Goal: Task Accomplishment & Management: Use online tool/utility

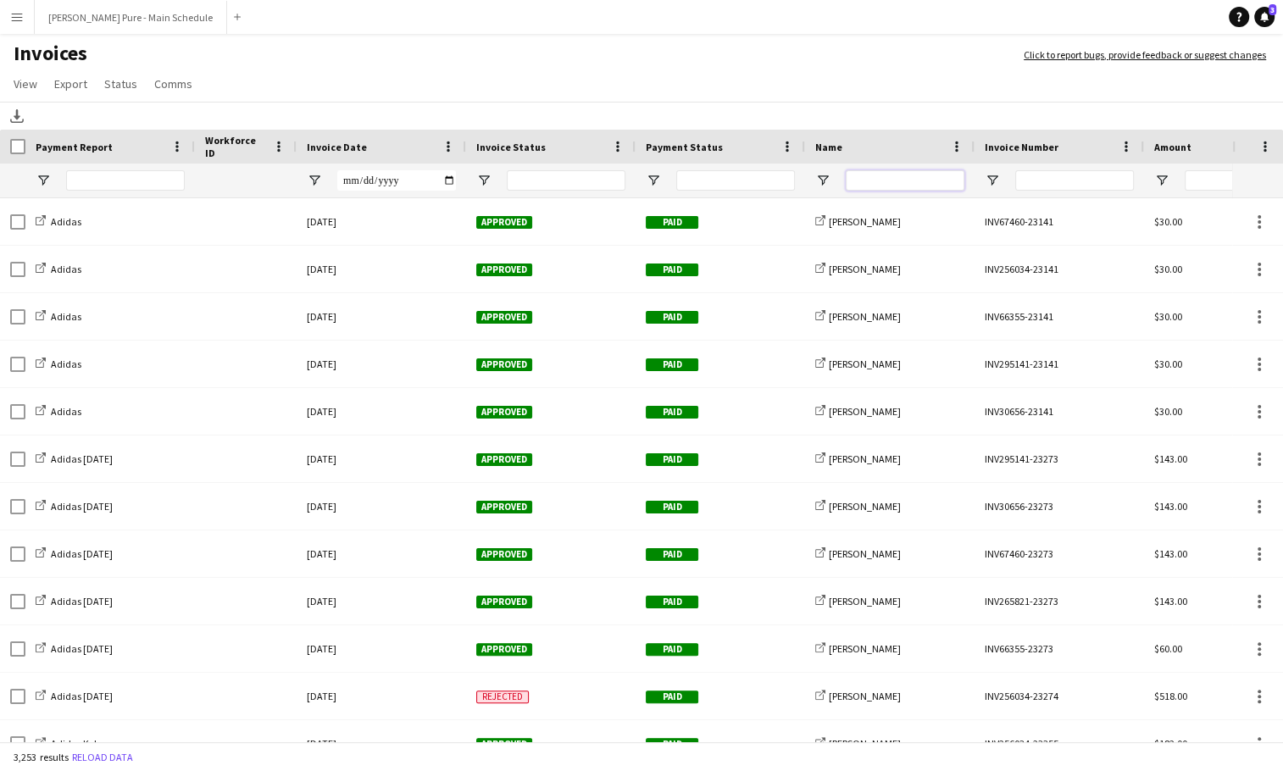
click at [899, 181] on input "Name Filter Input" at bounding box center [905, 180] width 119 height 20
type input "******"
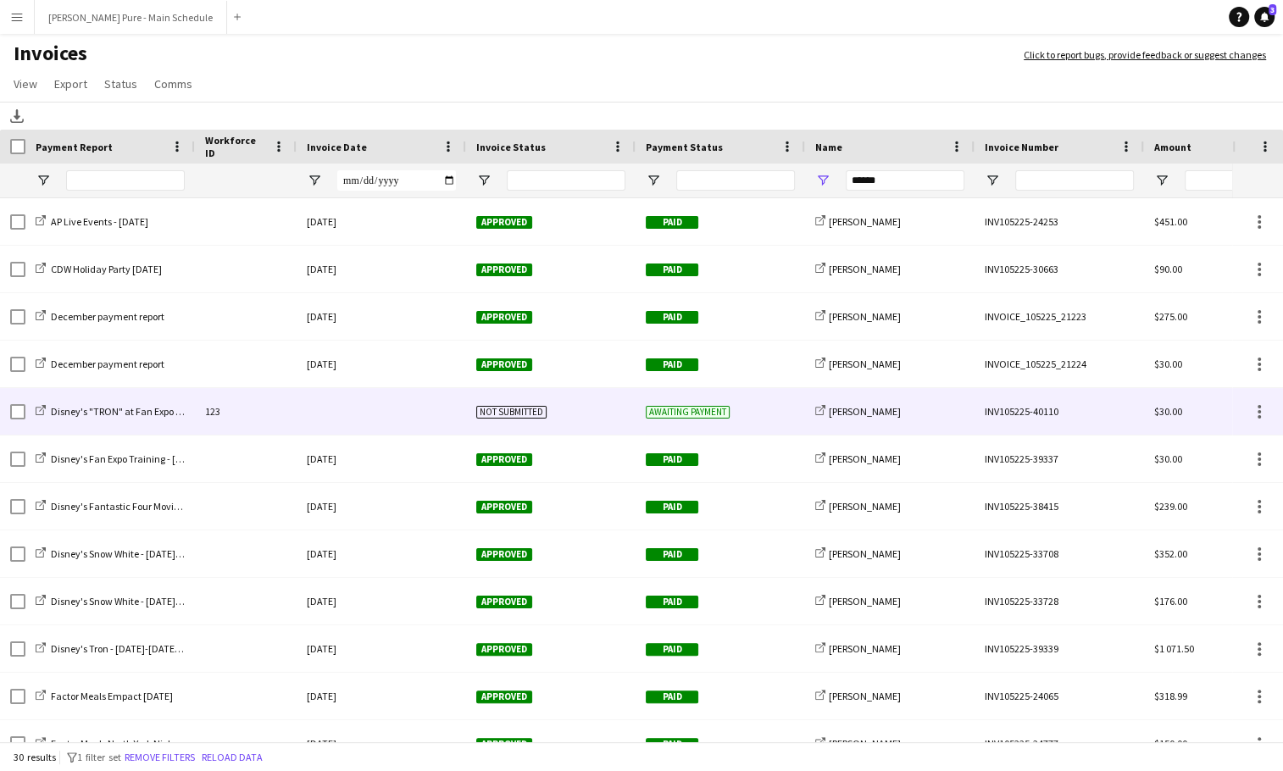
click at [404, 428] on div at bounding box center [382, 411] width 170 height 47
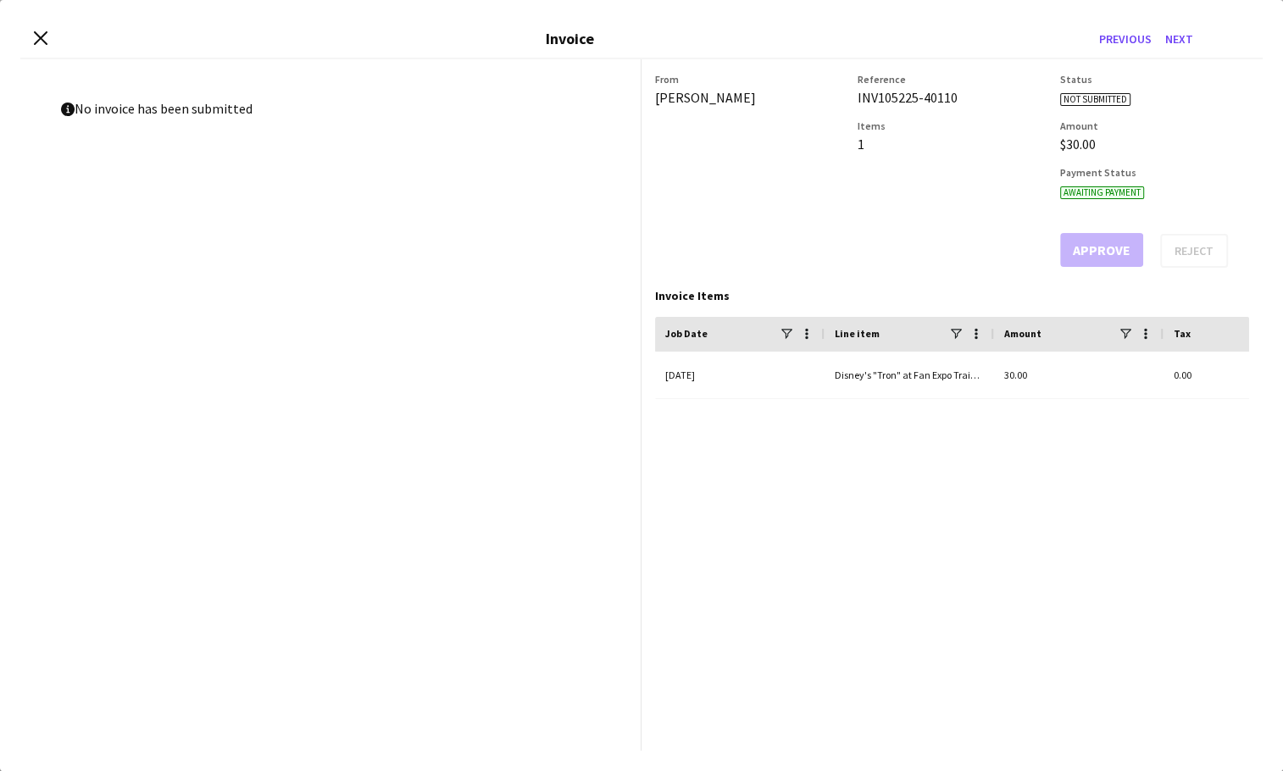
drag, startPoint x: 849, startPoint y: 98, endPoint x: 987, endPoint y: 96, distance: 137.3
click at [988, 97] on div "From [PERSON_NAME] Reference INV105225-40110 Items 1 Status Not submitted Amoun…" at bounding box center [952, 170] width 594 height 195
click at [987, 96] on div "INV105225-40110" at bounding box center [952, 97] width 189 height 17
drag, startPoint x: 962, startPoint y: 97, endPoint x: 855, endPoint y: 97, distance: 106.8
click at [855, 97] on div "From [PERSON_NAME] Reference INV105225-40110 Items 1 Status Not submitted Amoun…" at bounding box center [952, 170] width 594 height 195
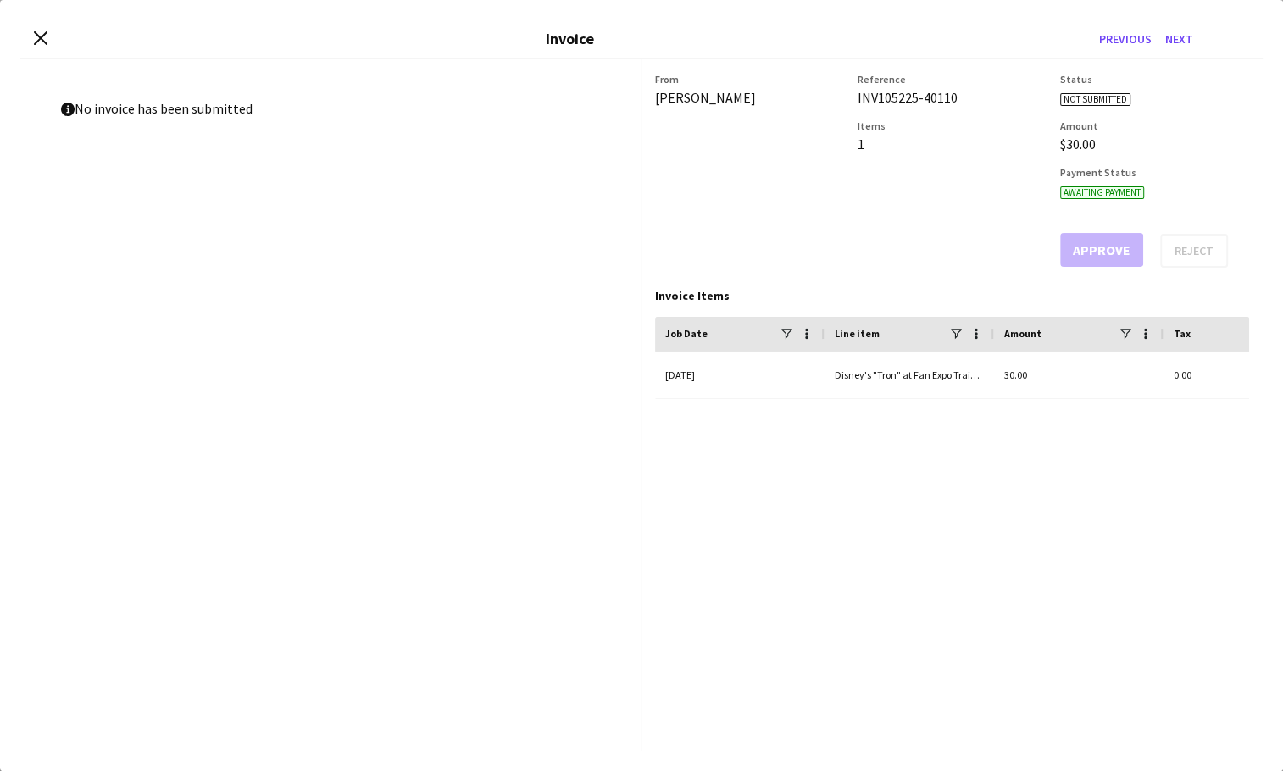
copy div "INV105225-40110"
click at [38, 40] on icon at bounding box center [40, 38] width 16 height 16
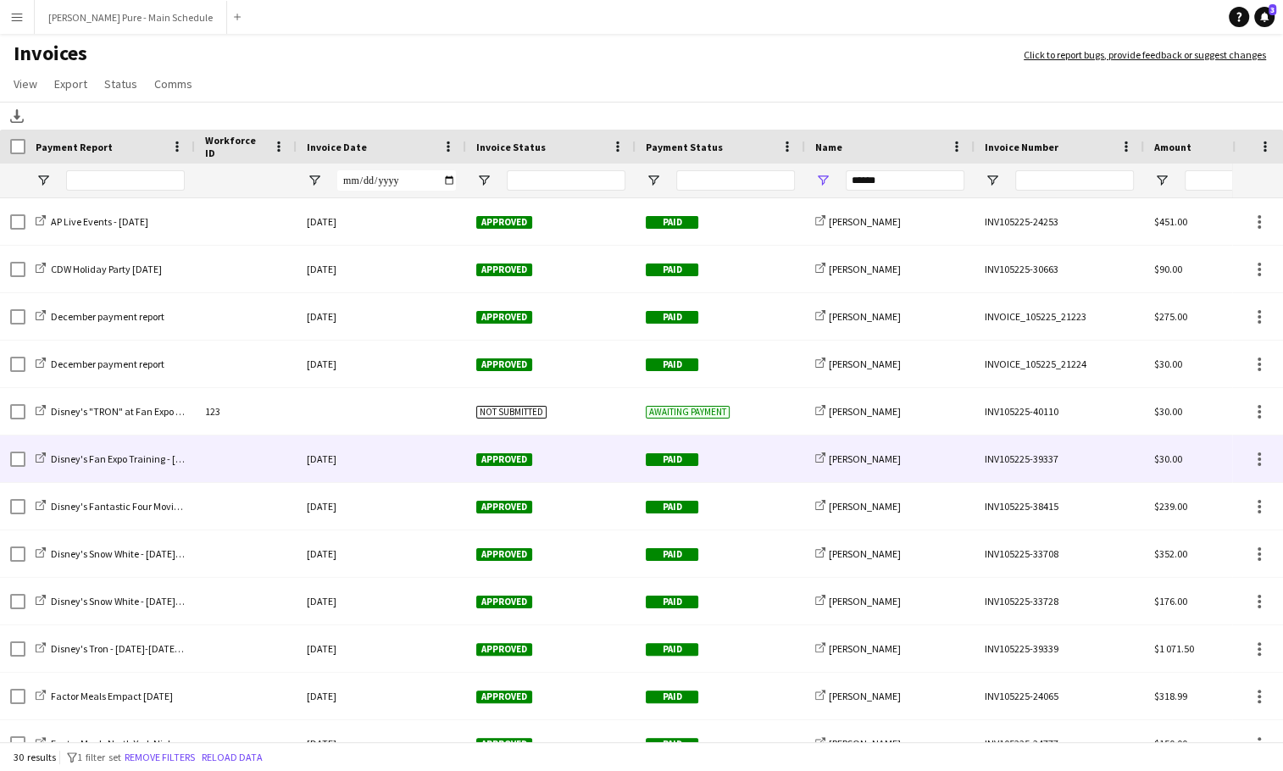
click at [733, 458] on div "Paid" at bounding box center [721, 459] width 170 height 47
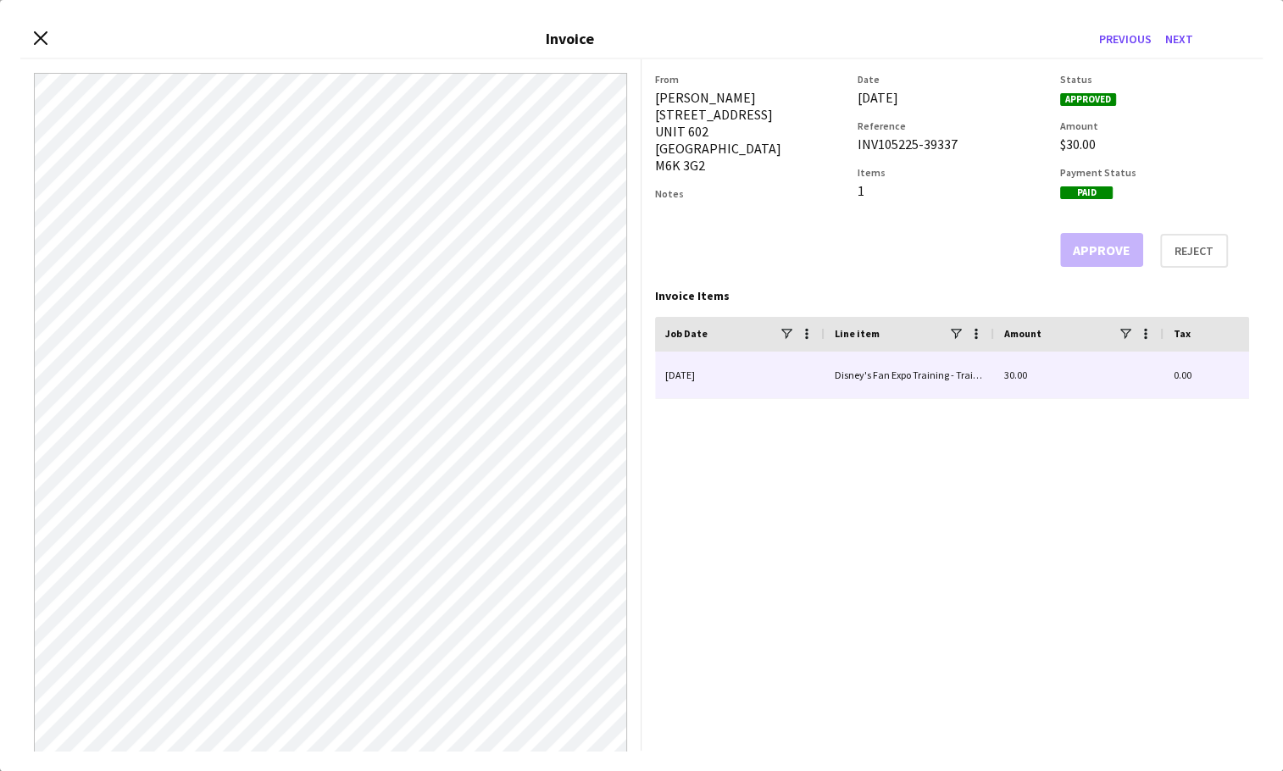
click at [912, 369] on div "Disney's Fan Expo Training - Training (salary)" at bounding box center [910, 375] width 170 height 47
click at [886, 378] on div "Disney's Fan Expo Training - Training (salary)" at bounding box center [910, 375] width 170 height 47
drag, startPoint x: 832, startPoint y: 374, endPoint x: 980, endPoint y: 374, distance: 148.3
click at [980, 374] on div "Disney's Fan Expo Training - Training (salary)" at bounding box center [910, 375] width 170 height 47
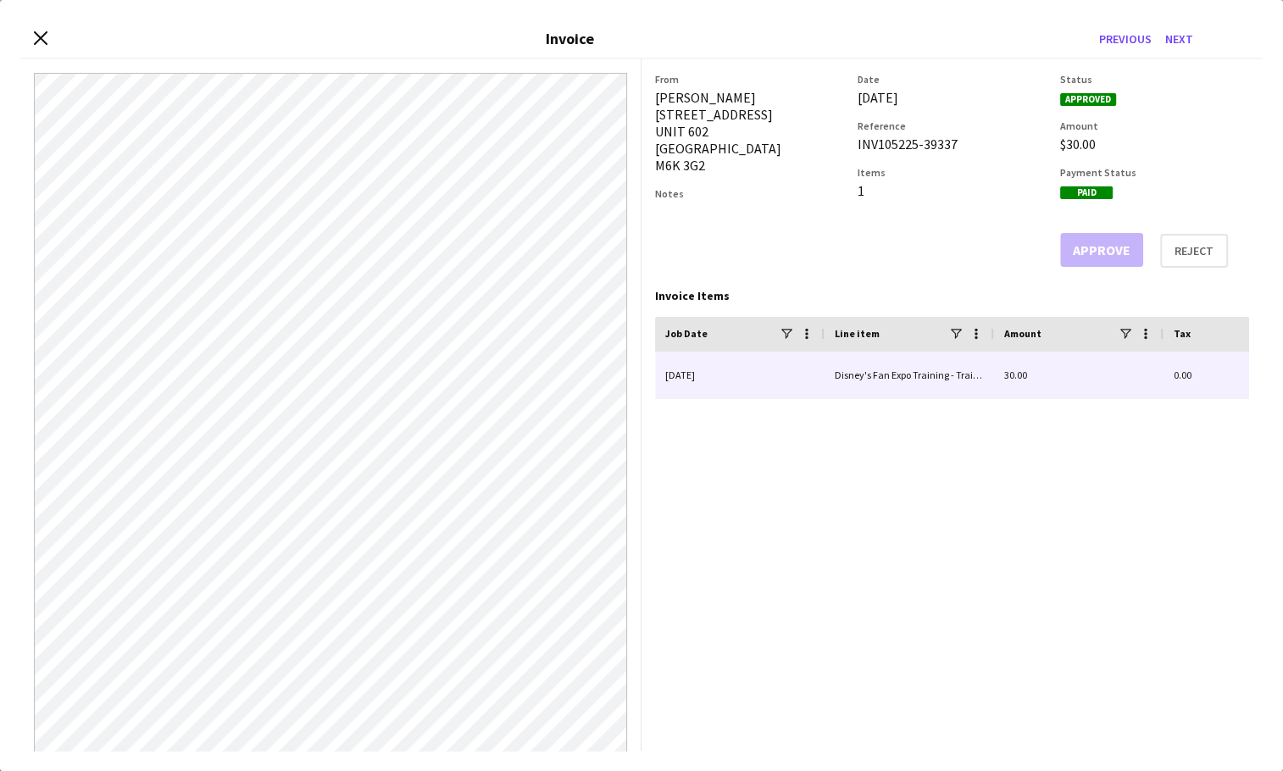
click at [980, 374] on div "Disney's Fan Expo Training - Training (salary)" at bounding box center [910, 375] width 170 height 47
click at [980, 345] on div "Line item" at bounding box center [909, 334] width 149 height 34
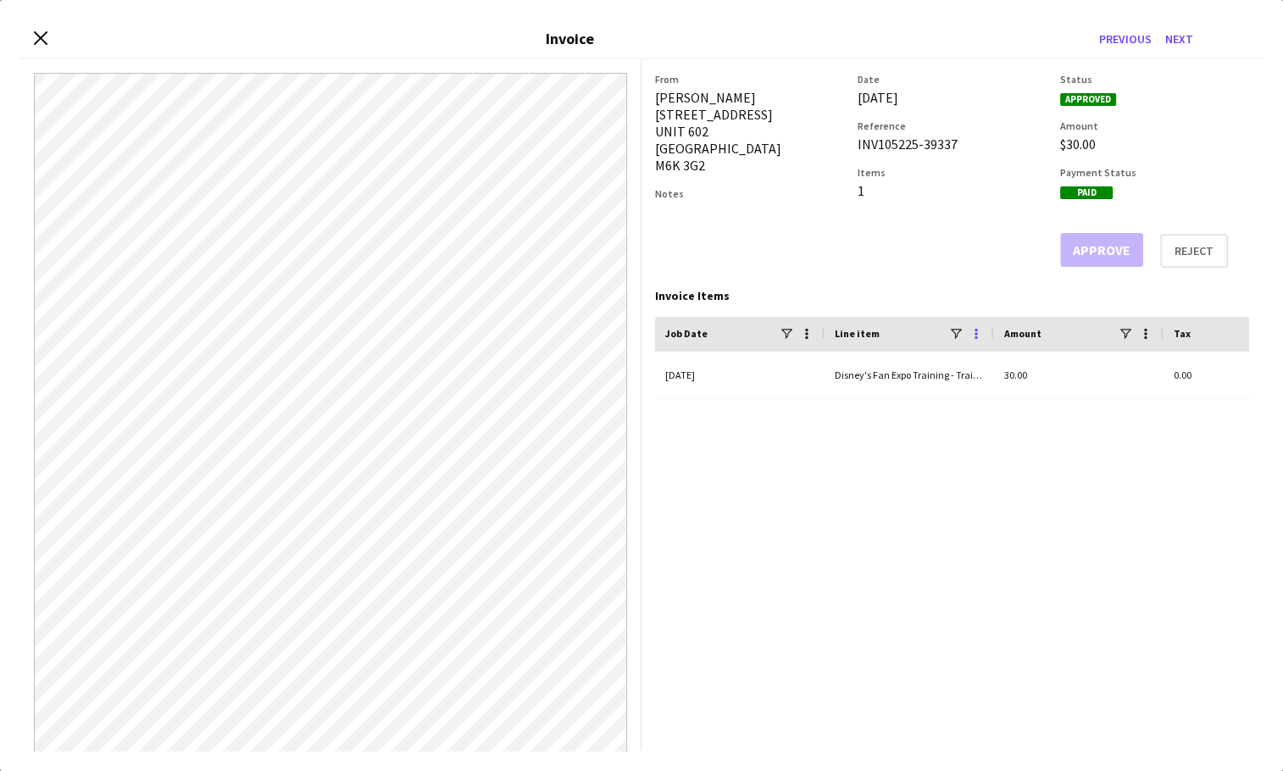
click at [975, 331] on span at bounding box center [976, 333] width 15 height 15
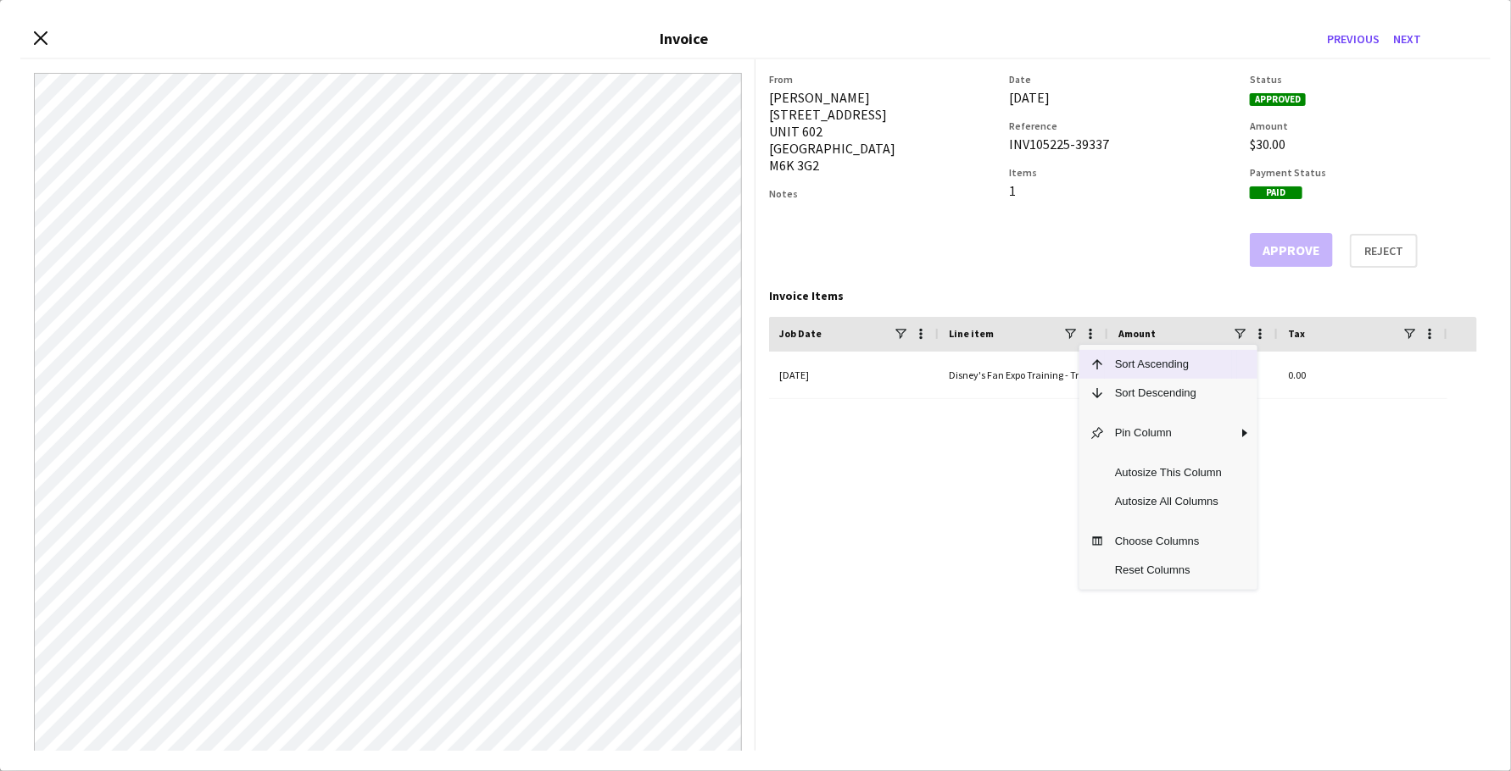
click at [760, 738] on app-invoice-summary "From [PERSON_NAME] [STREET_ADDRESS] Notes Date [DATE] Reference INV105225-39337…" at bounding box center [1122, 405] width 735 height 692
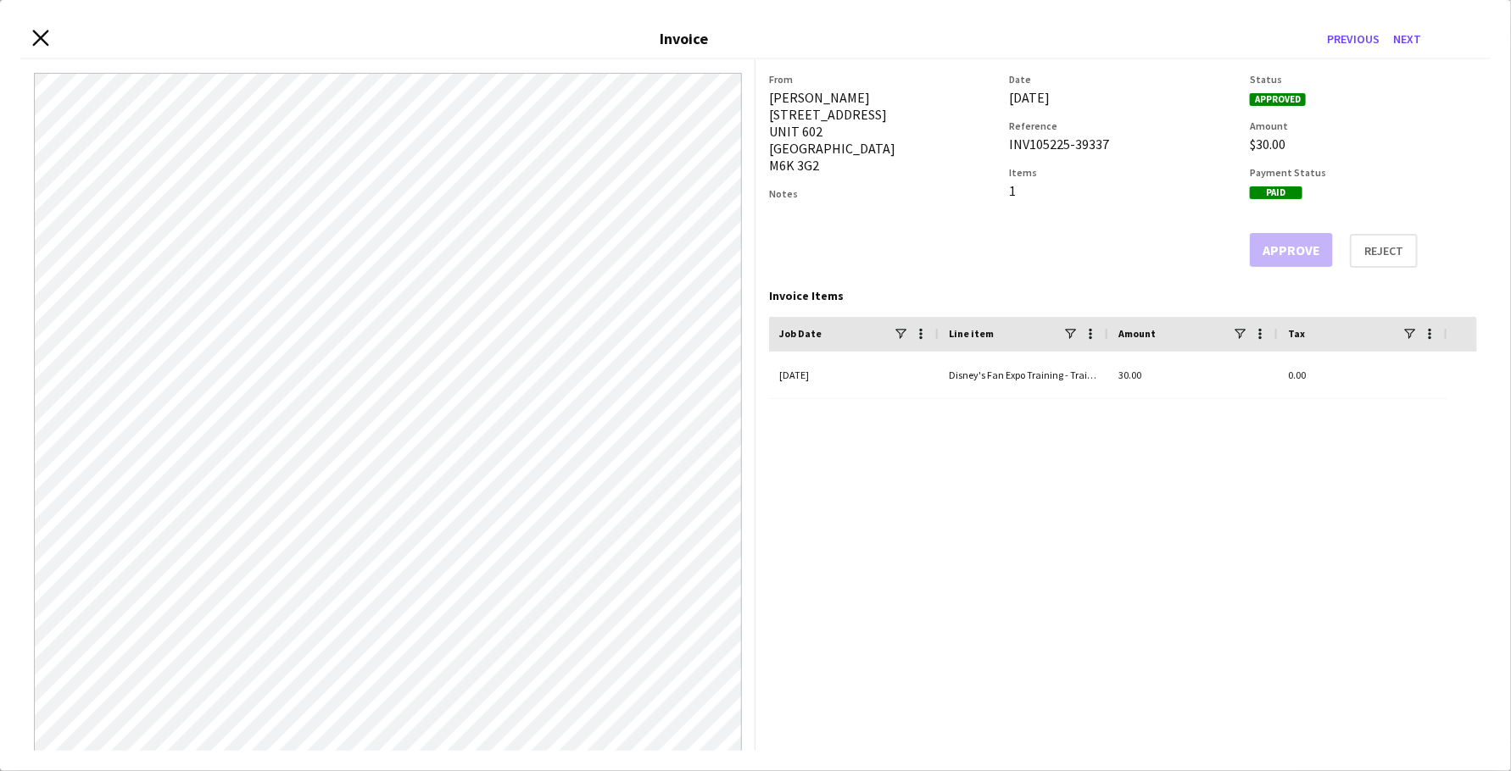
click at [40, 37] on icon at bounding box center [40, 38] width 16 height 16
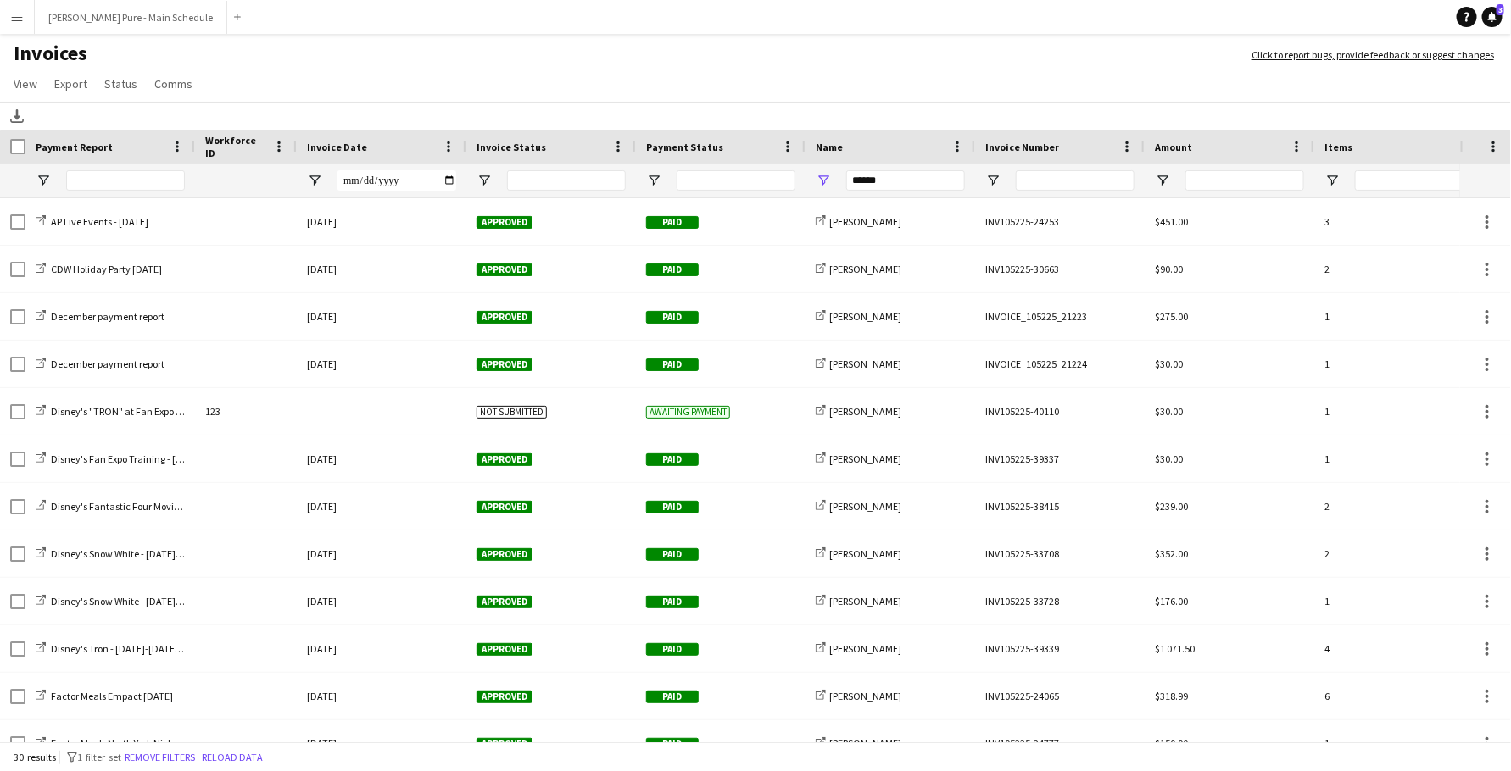
click at [17, 19] on app-icon "Menu" at bounding box center [17, 17] width 14 height 14
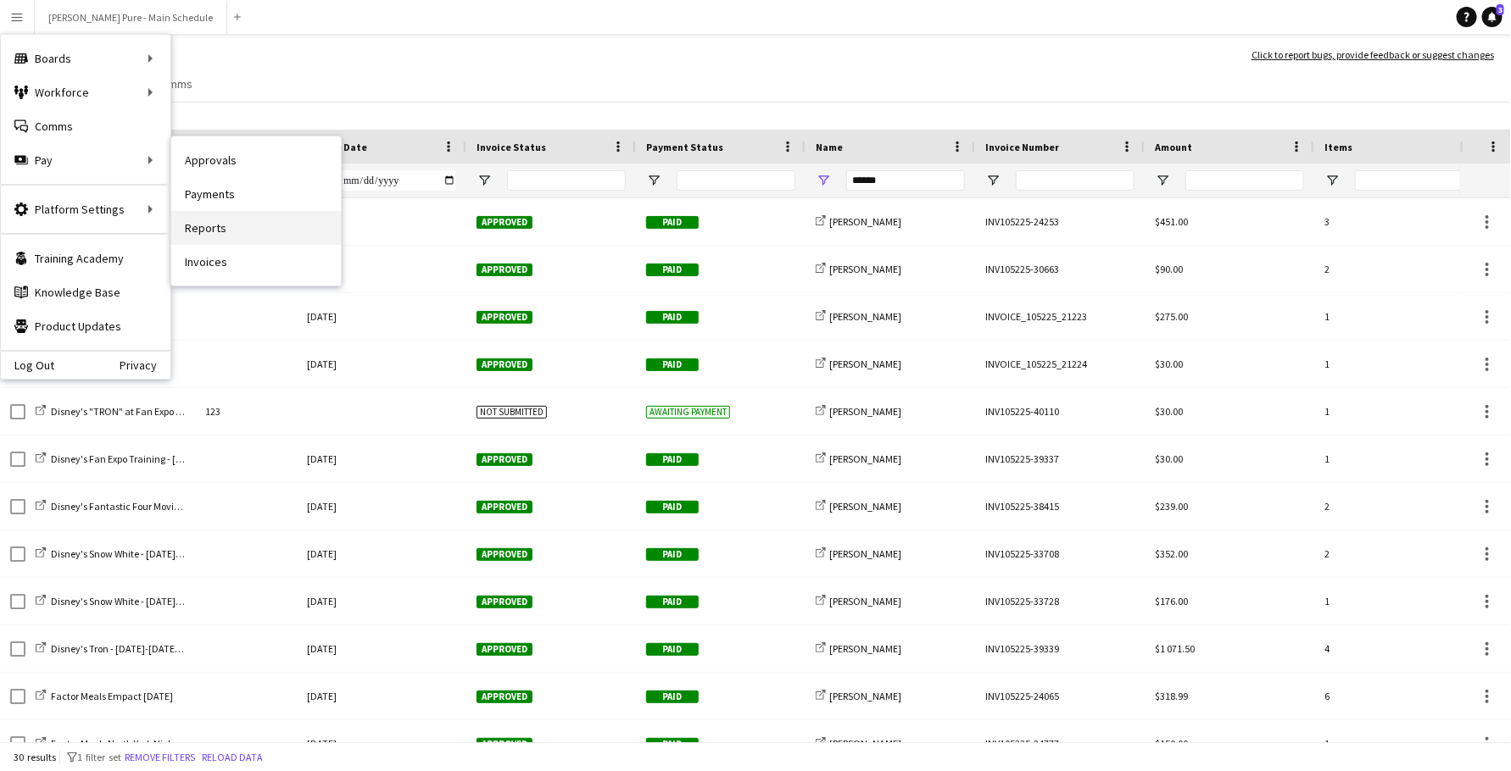
click at [251, 230] on link "Reports" at bounding box center [256, 228] width 170 height 34
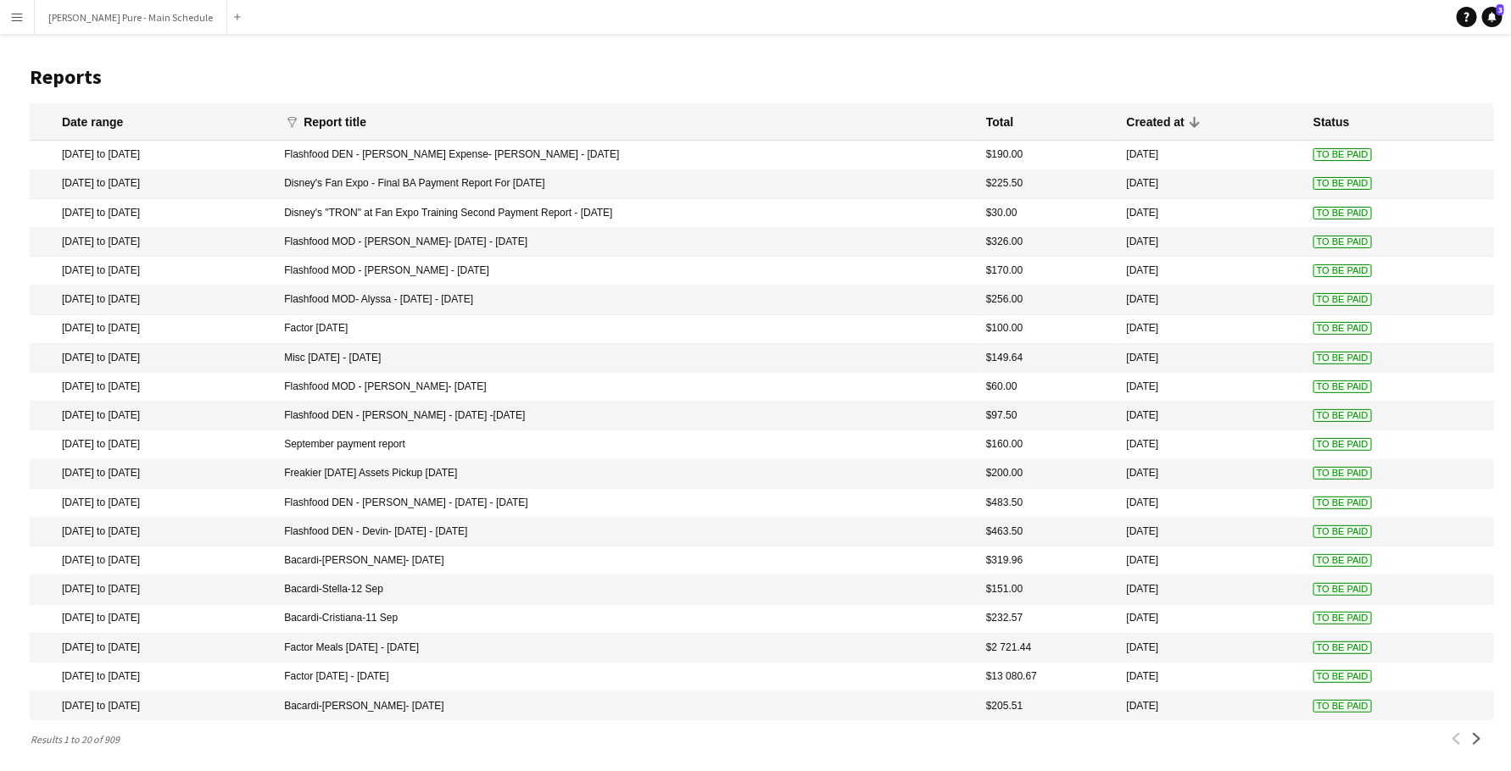
drag, startPoint x: 359, startPoint y: 209, endPoint x: 732, endPoint y: 204, distance: 373.0
click at [732, 204] on mat-cell "Disney's "TRON" at Fan Expo Training Second Payment Report - [DATE]" at bounding box center [626, 213] width 702 height 29
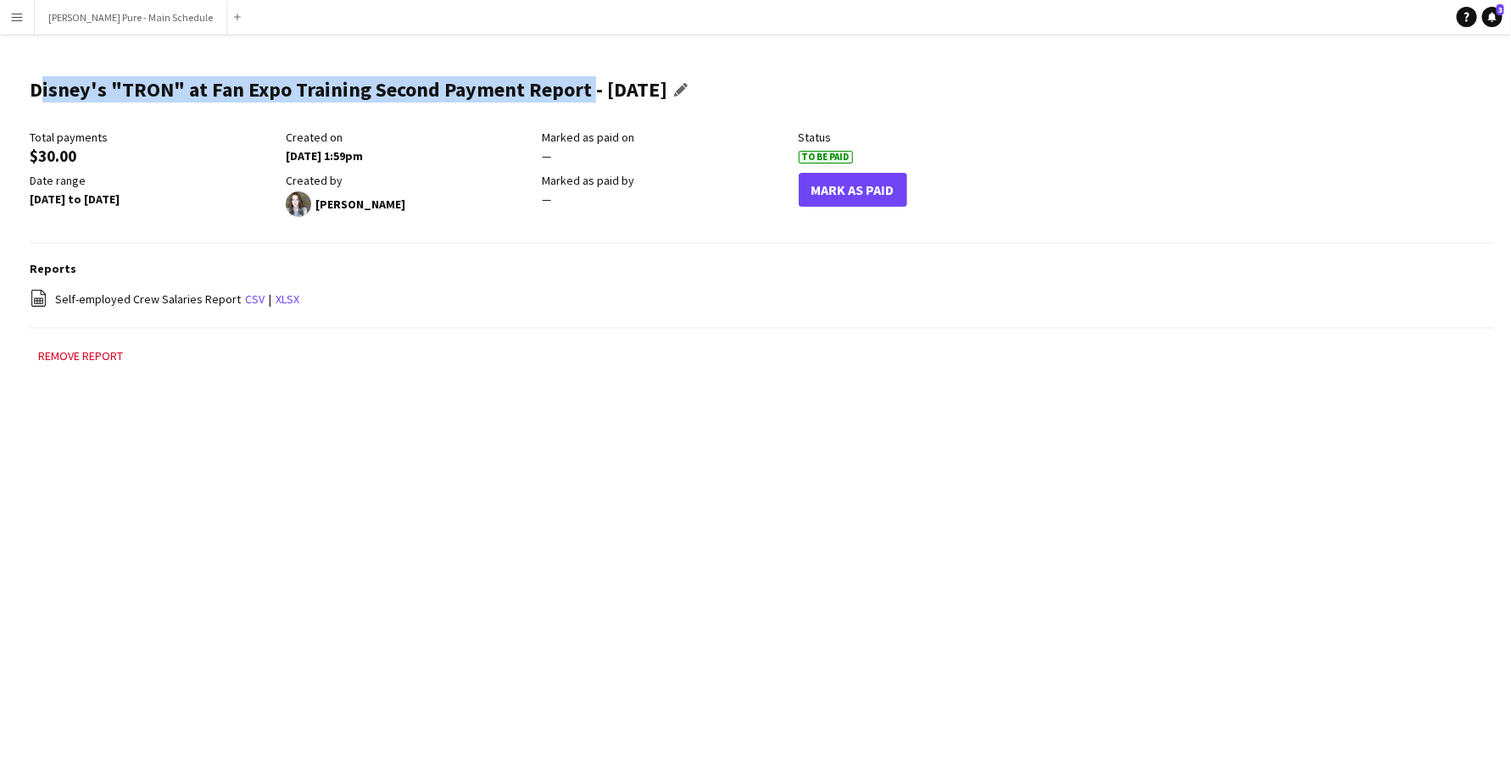
drag, startPoint x: 30, startPoint y: 87, endPoint x: 581, endPoint y: 97, distance: 551.9
click at [581, 97] on h1 "Disney's "TRON" at Fan Expo Training Second Payment Report - [DATE]" at bounding box center [348, 89] width 637 height 25
copy h1 "Disney's "TRON" at Fan Expo Training Second Payment Report"
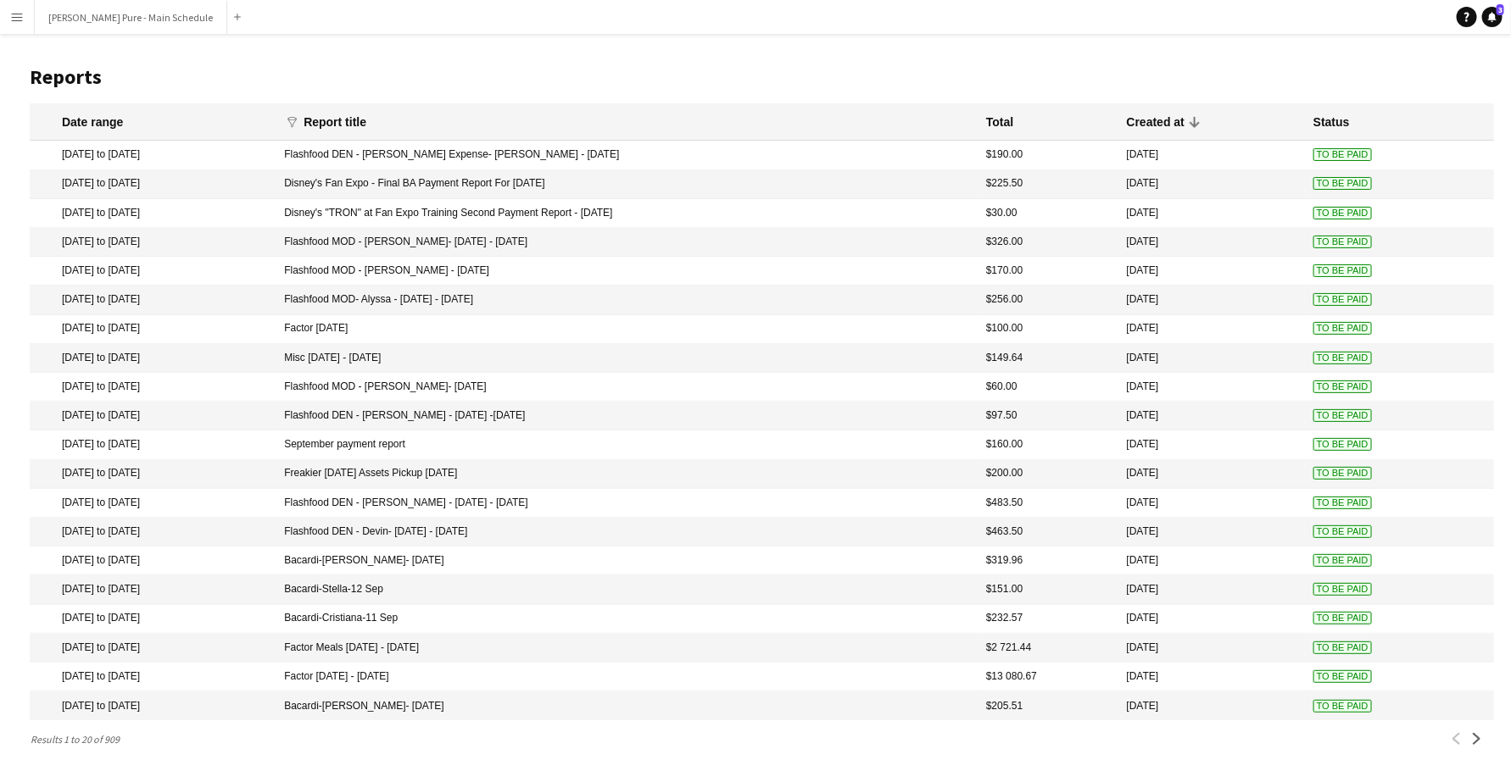
drag, startPoint x: 360, startPoint y: 184, endPoint x: 652, endPoint y: 185, distance: 291.6
click at [652, 185] on mat-cell "Disney's Fan Expo - Final BA Payment Report For [DATE]" at bounding box center [626, 184] width 702 height 29
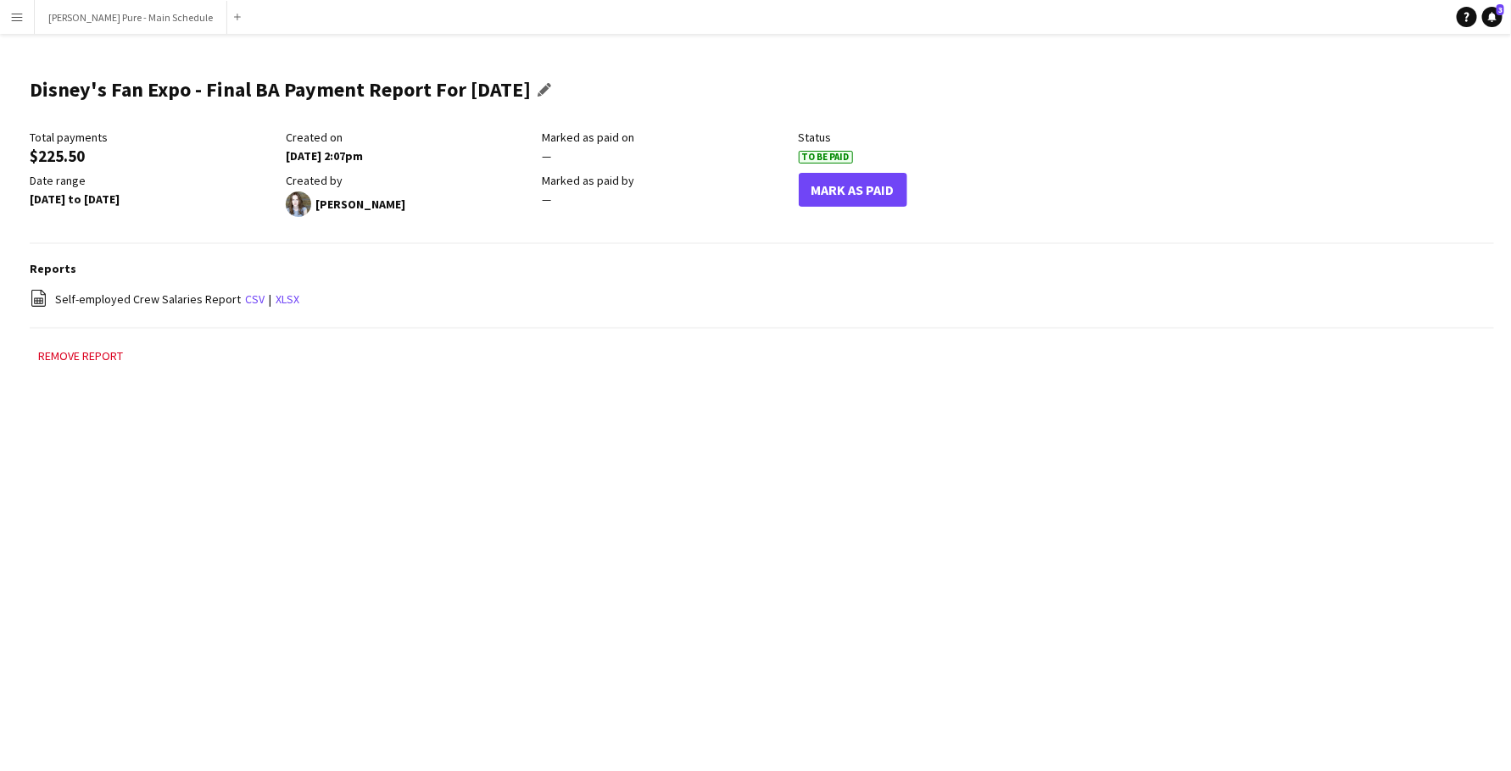
drag, startPoint x: 31, startPoint y: 94, endPoint x: 572, endPoint y: 86, distance: 541.7
click at [559, 86] on div "Disney's Fan Expo - Final BA Payment Report For [DATE] Edit this field" at bounding box center [294, 97] width 529 height 66
copy h1 "Disney's Fan Expo - Final BA Payment Report For [DATE]"
click at [257, 303] on div "file-spreadsheet Self-employed Crew Salaries Report csv | xlsx" at bounding box center [762, 299] width 1464 height 21
click at [248, 301] on link "csv" at bounding box center [254, 299] width 19 height 15
